Goal: Task Accomplishment & Management: Manage account settings

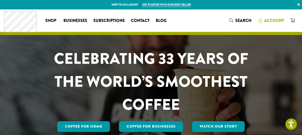
click at [266, 19] on span "Account" at bounding box center [274, 21] width 20 height 6
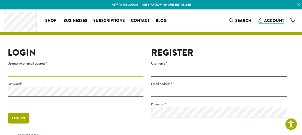
type input "**********"
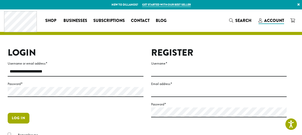
click at [17, 119] on button "Log in" at bounding box center [19, 118] width 22 height 11
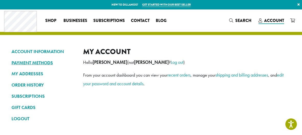
click at [37, 62] on link "PAYMENT METHODS" at bounding box center [44, 63] width 64 height 9
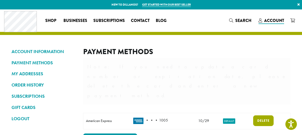
click at [260, 100] on div "Payment Methods Note: If you need to update a card number or expiration date, p…" at bounding box center [187, 96] width 208 height 99
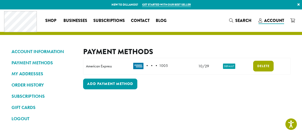
click at [261, 61] on td "Save Delete" at bounding box center [270, 66] width 40 height 16
click at [263, 64] on link "Delete" at bounding box center [263, 66] width 20 height 11
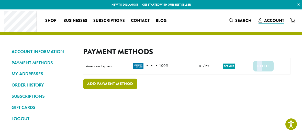
click at [120, 82] on link "Add payment method" at bounding box center [110, 84] width 54 height 11
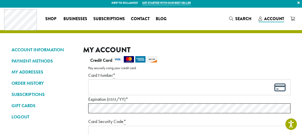
scroll to position [2, 0]
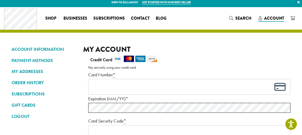
click at [217, 66] on p "Pay securely using your credit card." at bounding box center [189, 67] width 202 height 7
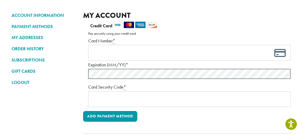
scroll to position [71, 0]
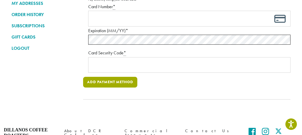
click at [126, 83] on button "Add payment method" at bounding box center [110, 82] width 54 height 11
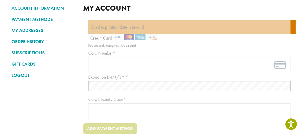
scroll to position [38, 0]
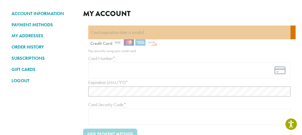
click at [170, 59] on div at bounding box center [187, 89] width 208 height 126
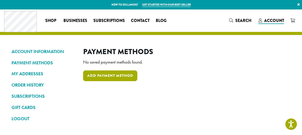
click at [110, 76] on link "Add payment method" at bounding box center [110, 76] width 54 height 11
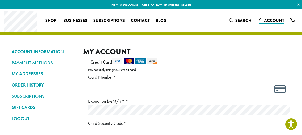
click at [165, 96] on div "Payment Info" at bounding box center [189, 89] width 202 height 16
drag, startPoint x: 173, startPoint y: 67, endPoint x: 177, endPoint y: 66, distance: 4.7
click at [174, 67] on p "Pay securely using your credit card." at bounding box center [189, 70] width 202 height 7
click at [282, 91] on div "Payment Info" at bounding box center [189, 89] width 202 height 16
click at [282, 89] on div "Payment Info" at bounding box center [189, 89] width 202 height 16
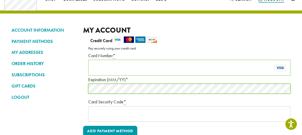
scroll to position [26, 0]
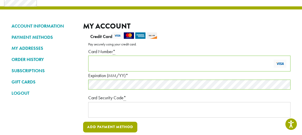
click at [111, 125] on button "Add payment method" at bounding box center [110, 127] width 54 height 11
